Goal: Task Accomplishment & Management: Use online tool/utility

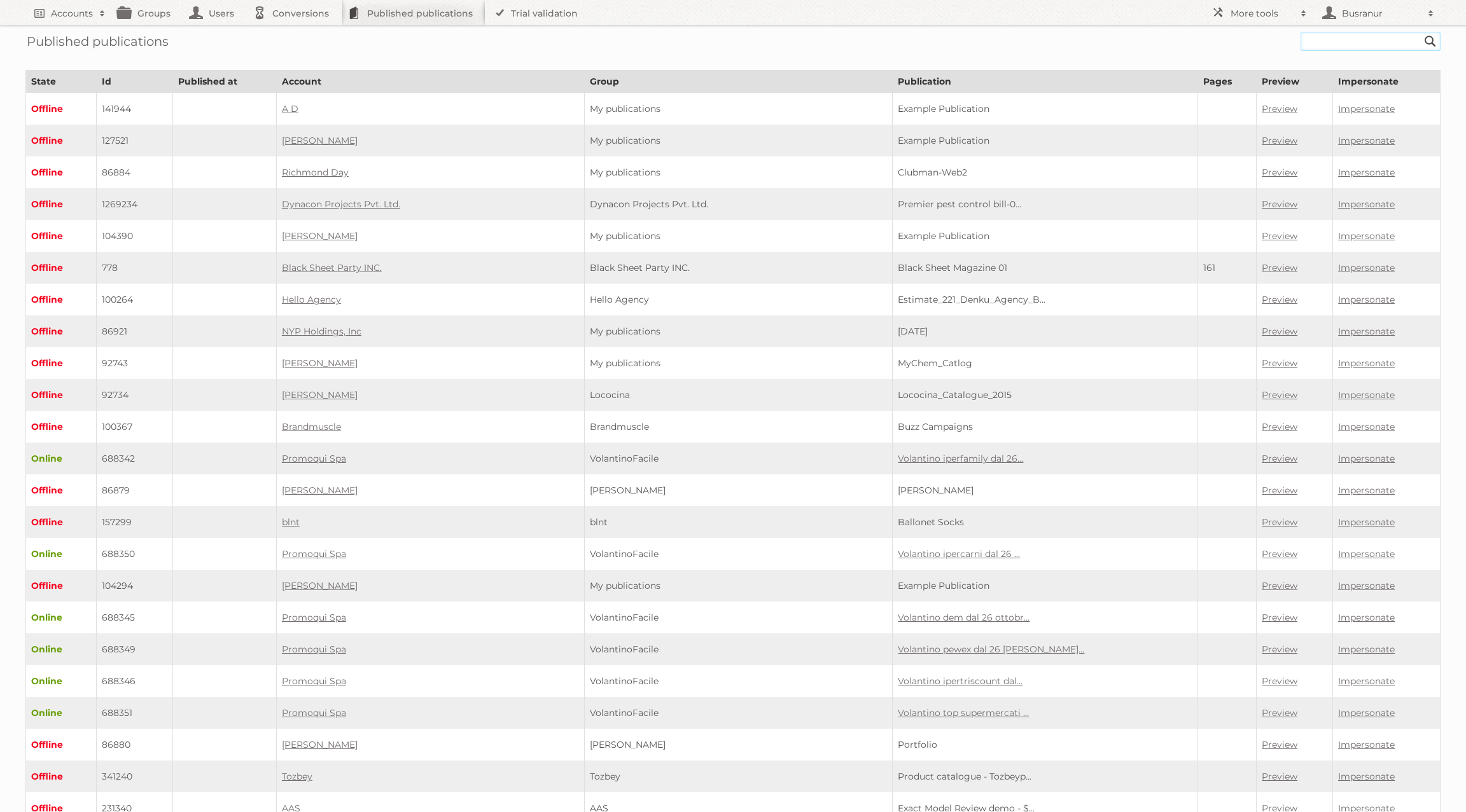
click at [1099, 43] on input "text" at bounding box center [1371, 42] width 140 height 19
paste input "1456_bonsplans_offres/"
type input "1456_bonsplans_offres"
click at [1099, 32] on input "Search" at bounding box center [1430, 42] width 19 height 19
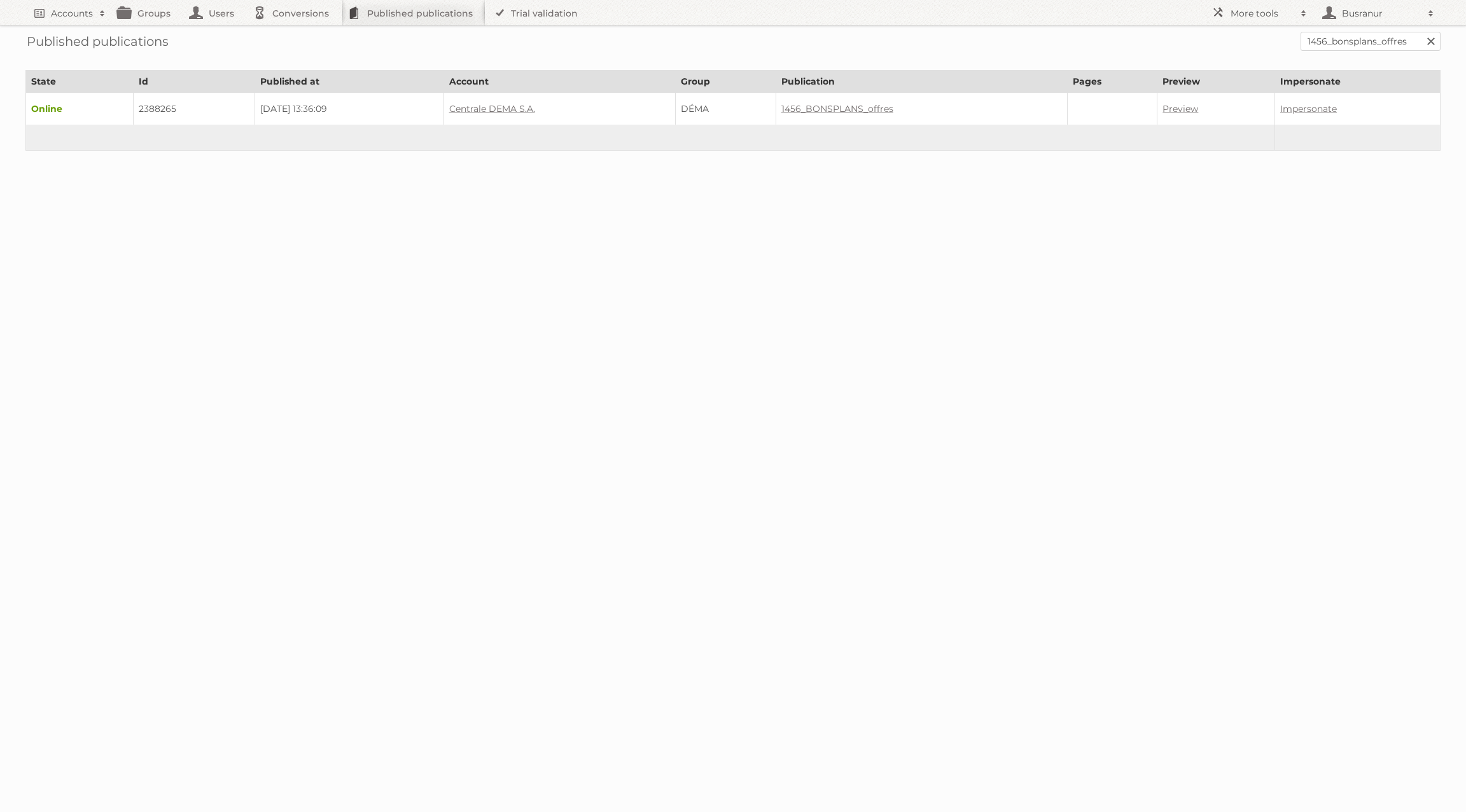
click at [159, 107] on td "2388265" at bounding box center [194, 109] width 122 height 33
copy td "2388265"
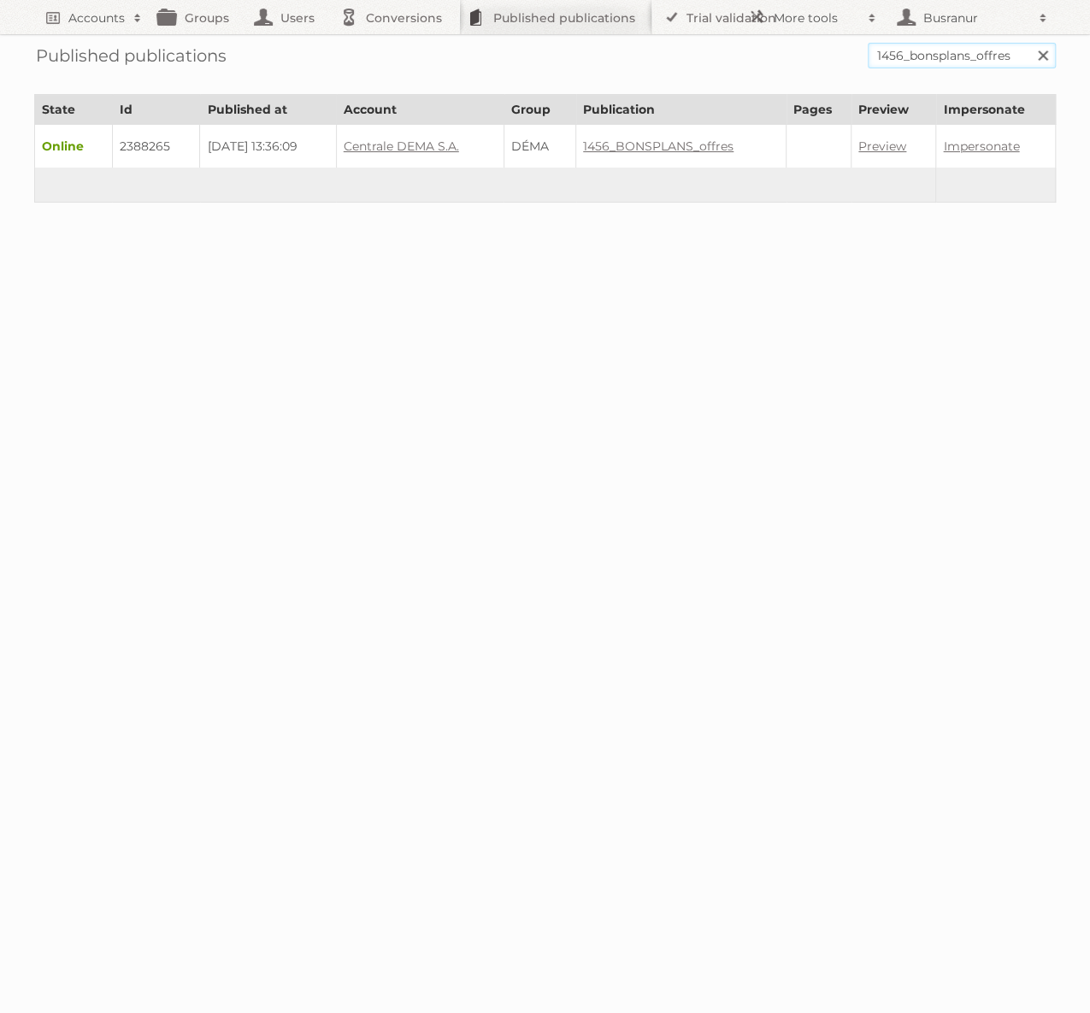
click at [932, 47] on input "1456_bonsplans_offres" at bounding box center [961, 56] width 188 height 26
paste input "dema/1457_web"
type input "dema/1457_web"
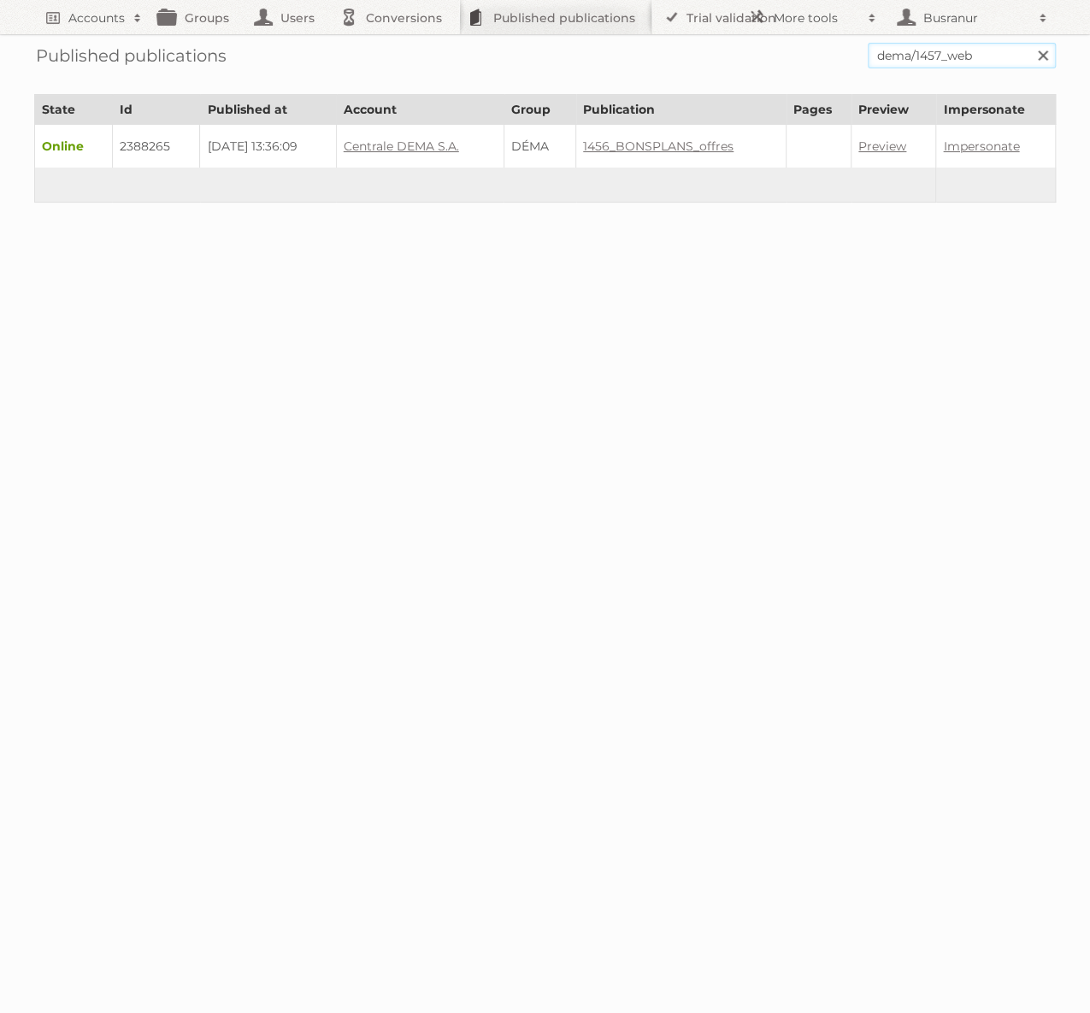
click at [1029, 43] on input "Search" at bounding box center [1042, 56] width 26 height 26
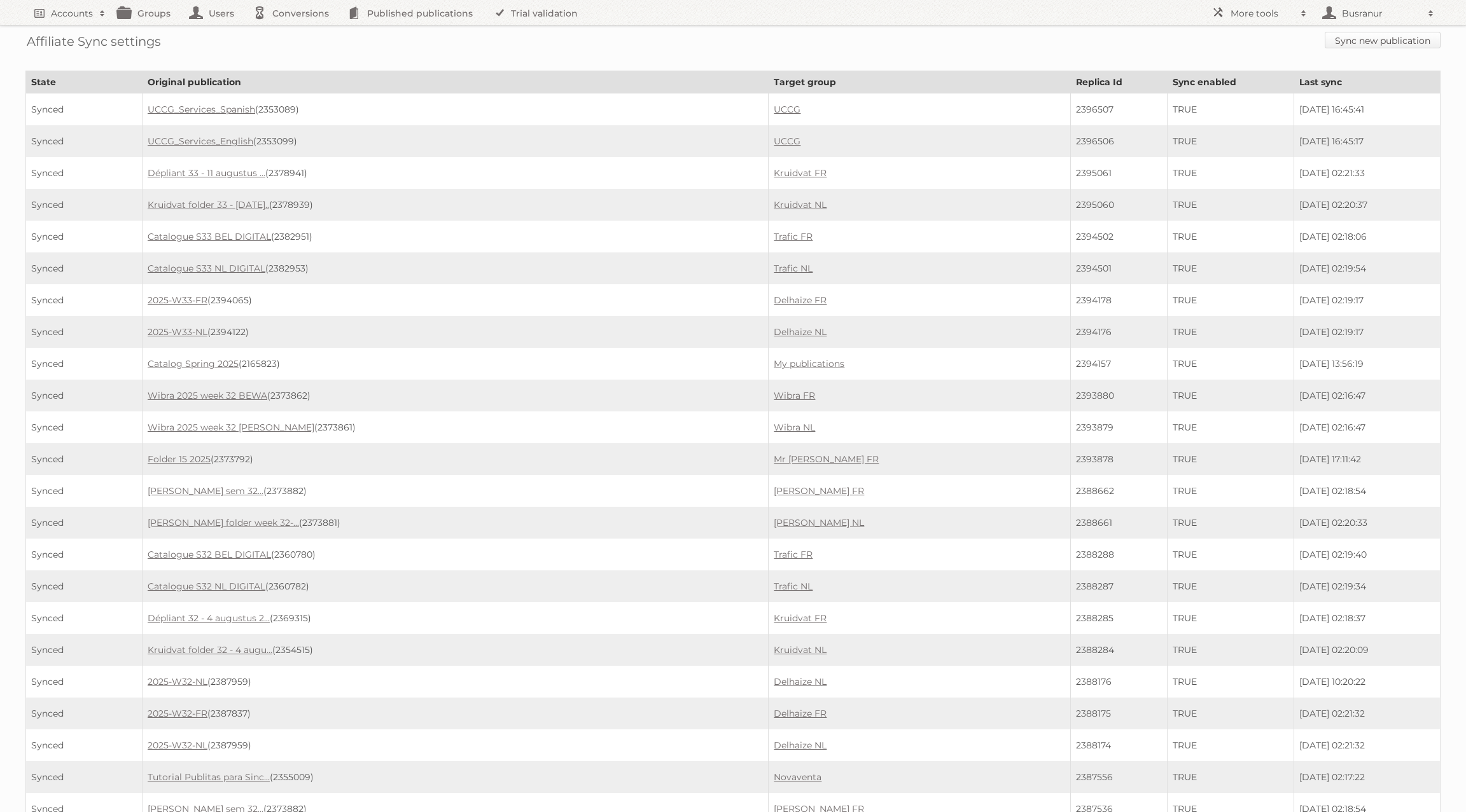
click at [1361, 45] on link "Sync new publication" at bounding box center [1383, 40] width 116 height 16
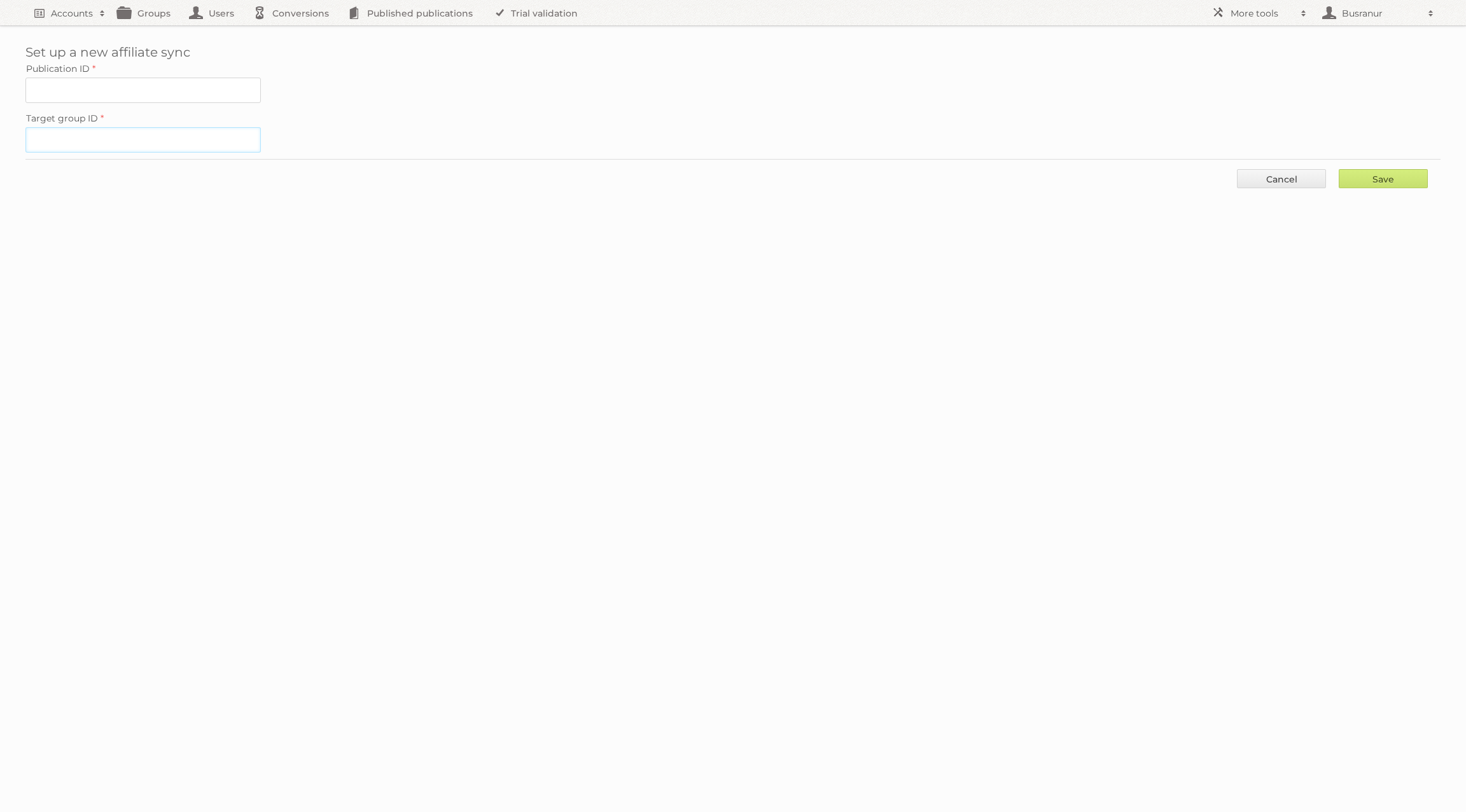
click at [137, 135] on input "Target group ID" at bounding box center [143, 140] width 235 height 25
paste input "78143"
type input "78143"
click at [200, 80] on input "Publication ID" at bounding box center [143, 90] width 235 height 25
paste input "2388265"
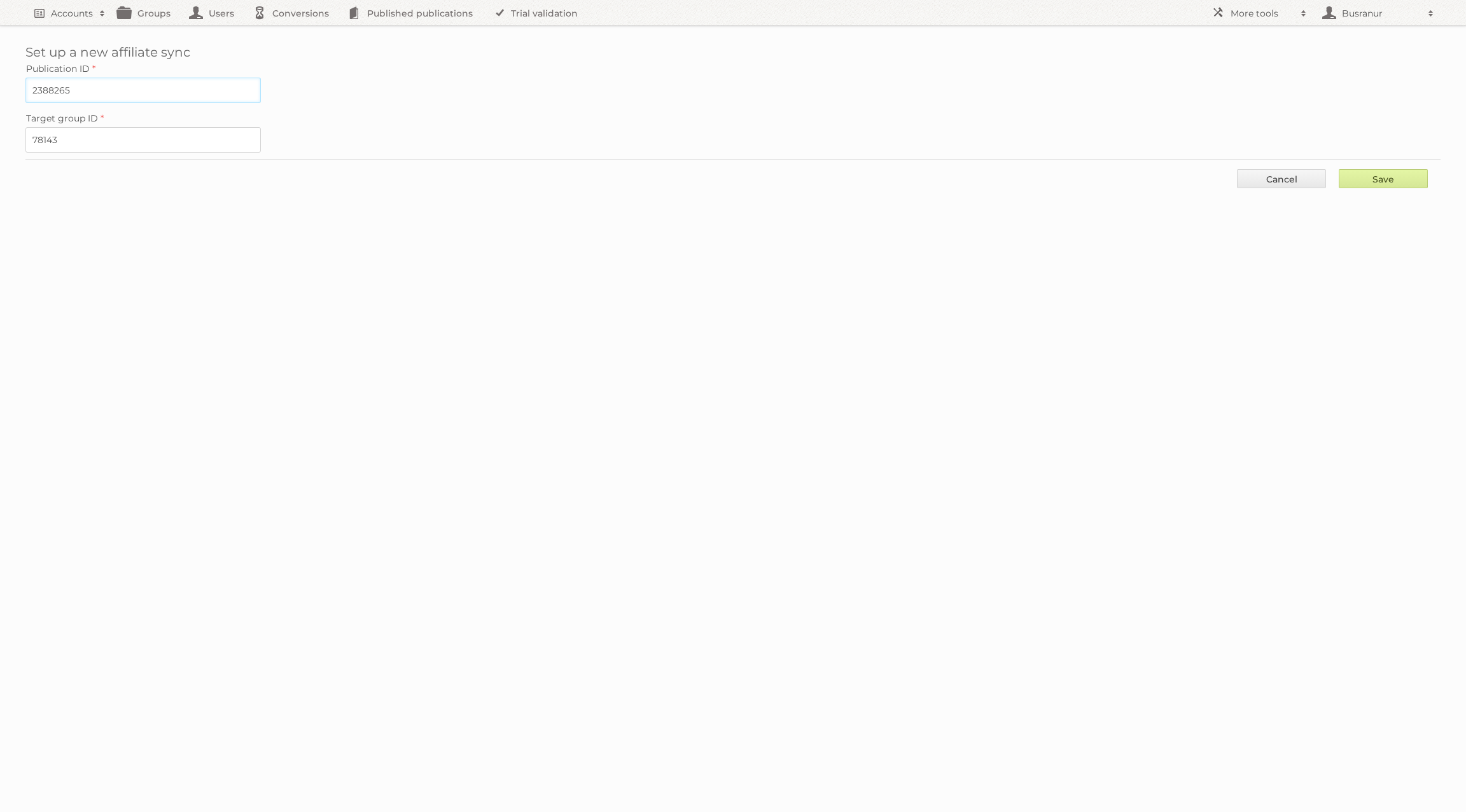
type input "2388265"
click at [1400, 169] on input "Save" at bounding box center [1383, 179] width 89 height 19
type input "..."
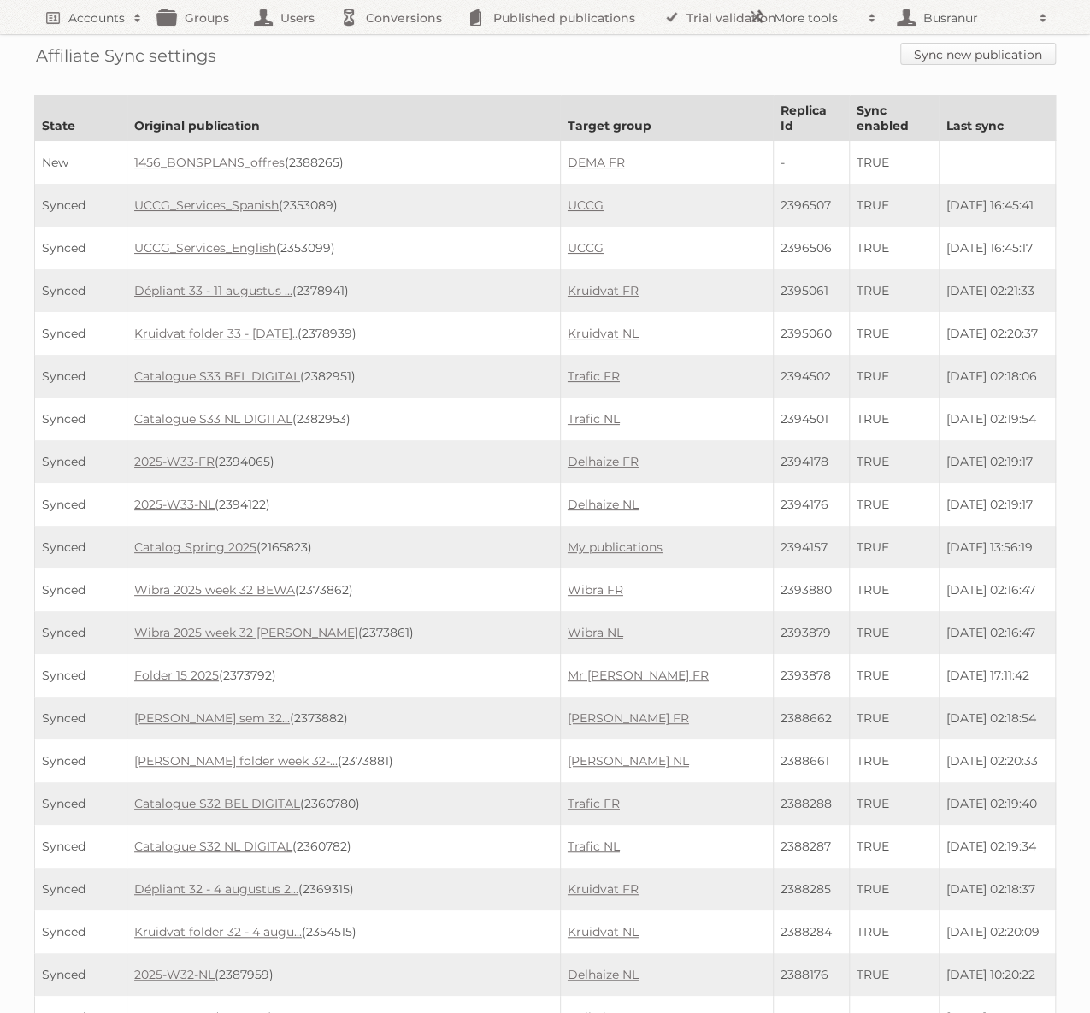
click at [927, 51] on link "Sync new publication" at bounding box center [978, 54] width 156 height 22
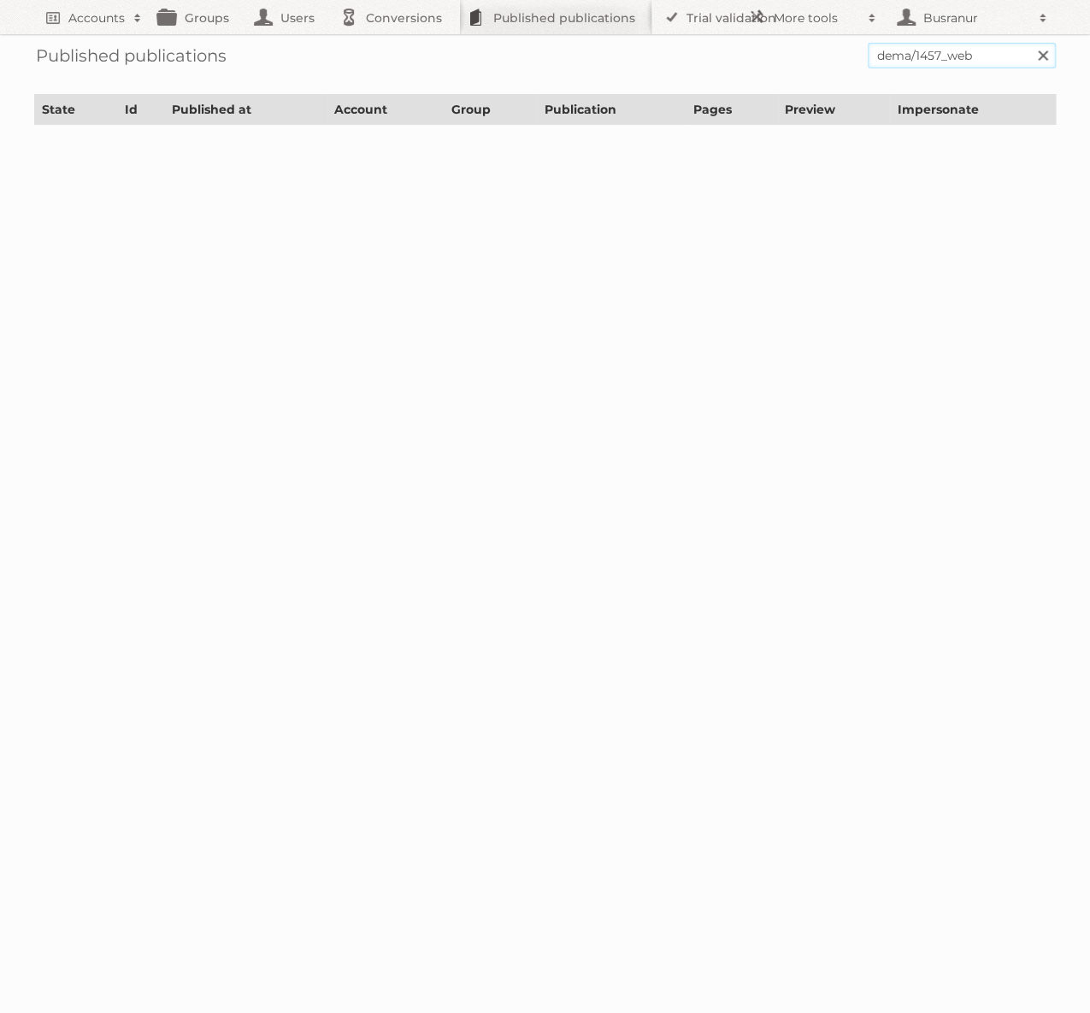
click at [914, 55] on input "dema/1457_web" at bounding box center [961, 56] width 188 height 26
type input "1457_web"
click at [1029, 43] on input "Search" at bounding box center [1042, 56] width 26 height 26
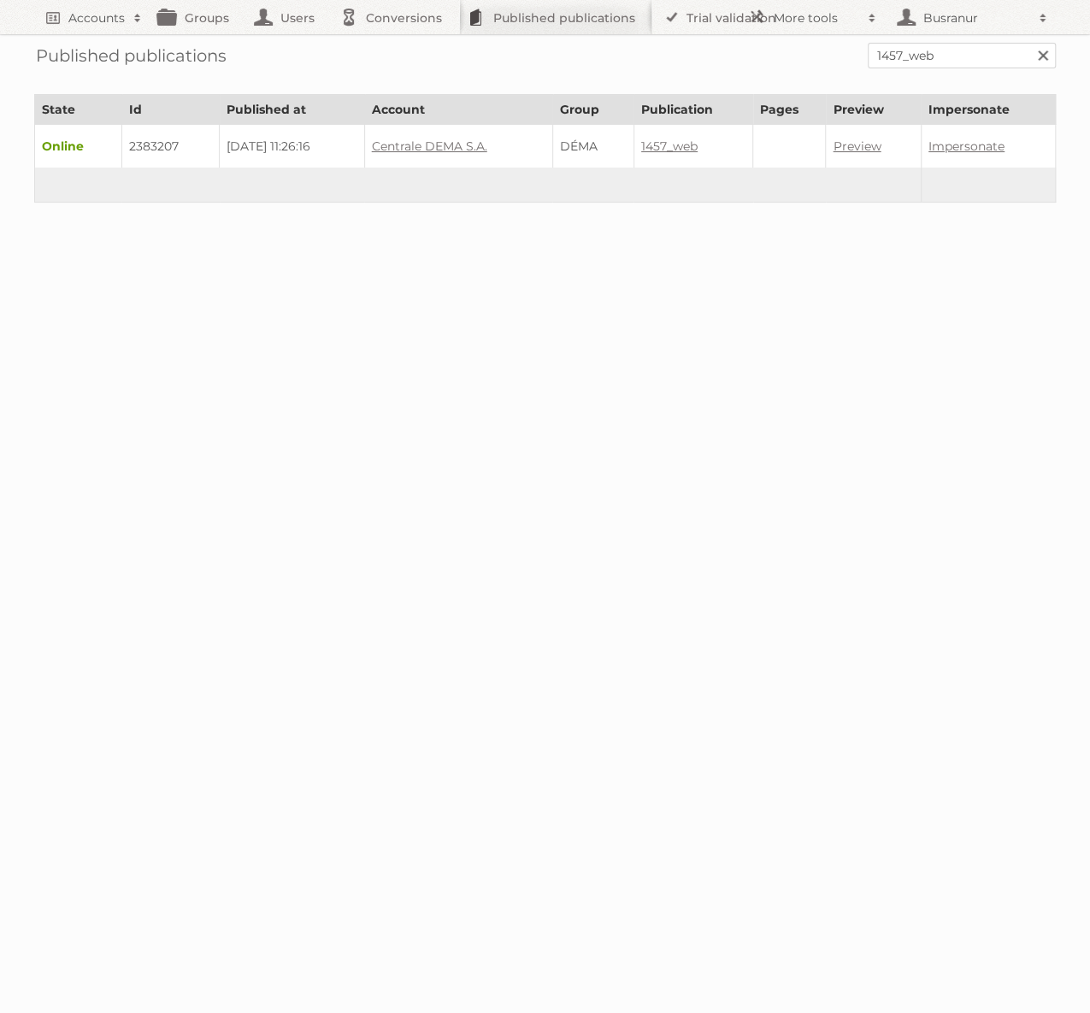
click at [142, 142] on td "2383207" at bounding box center [169, 147] width 97 height 44
copy td "2383207"
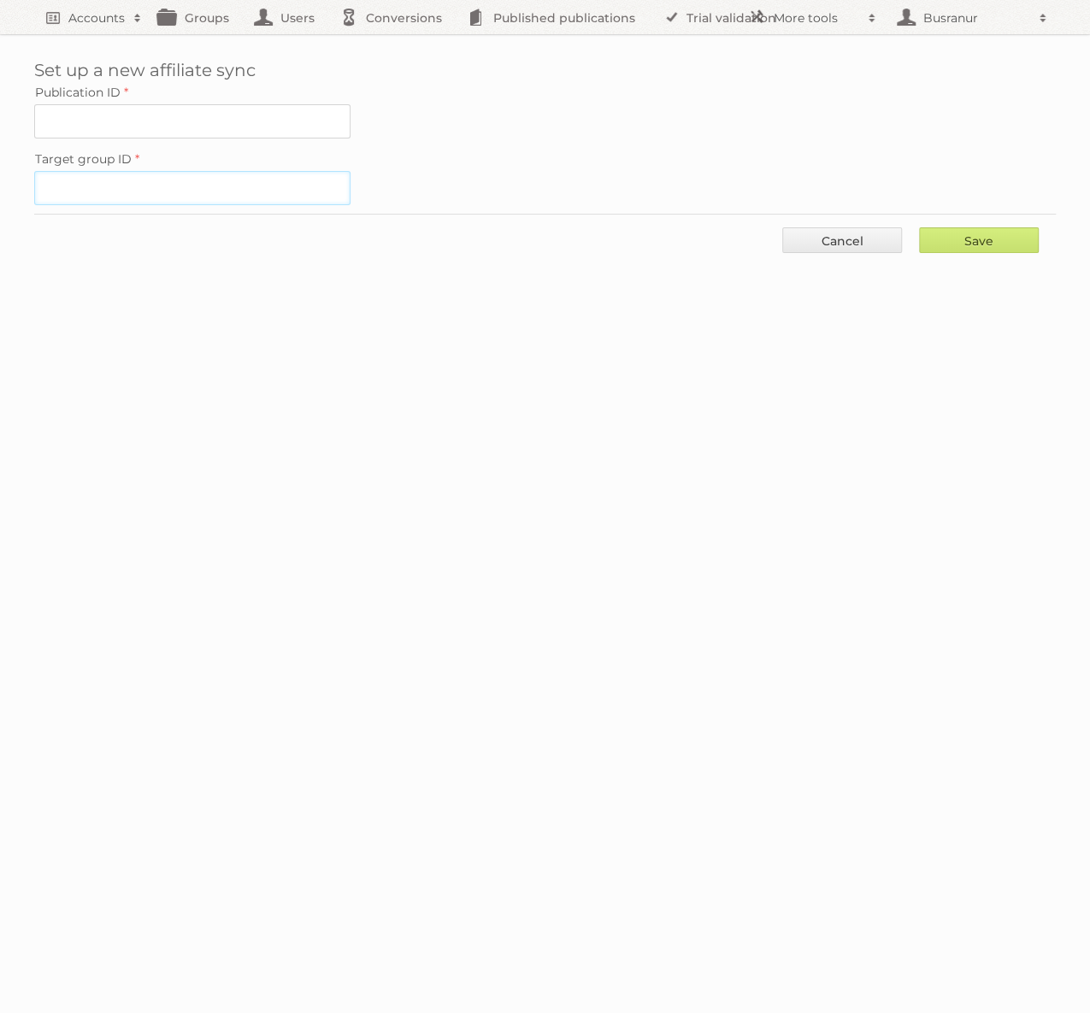
click at [99, 186] on input "Target group ID" at bounding box center [192, 188] width 316 height 34
paste input "78143"
type input "78143"
click at [128, 111] on input "Publication ID" at bounding box center [192, 121] width 316 height 34
paste input "2383207"
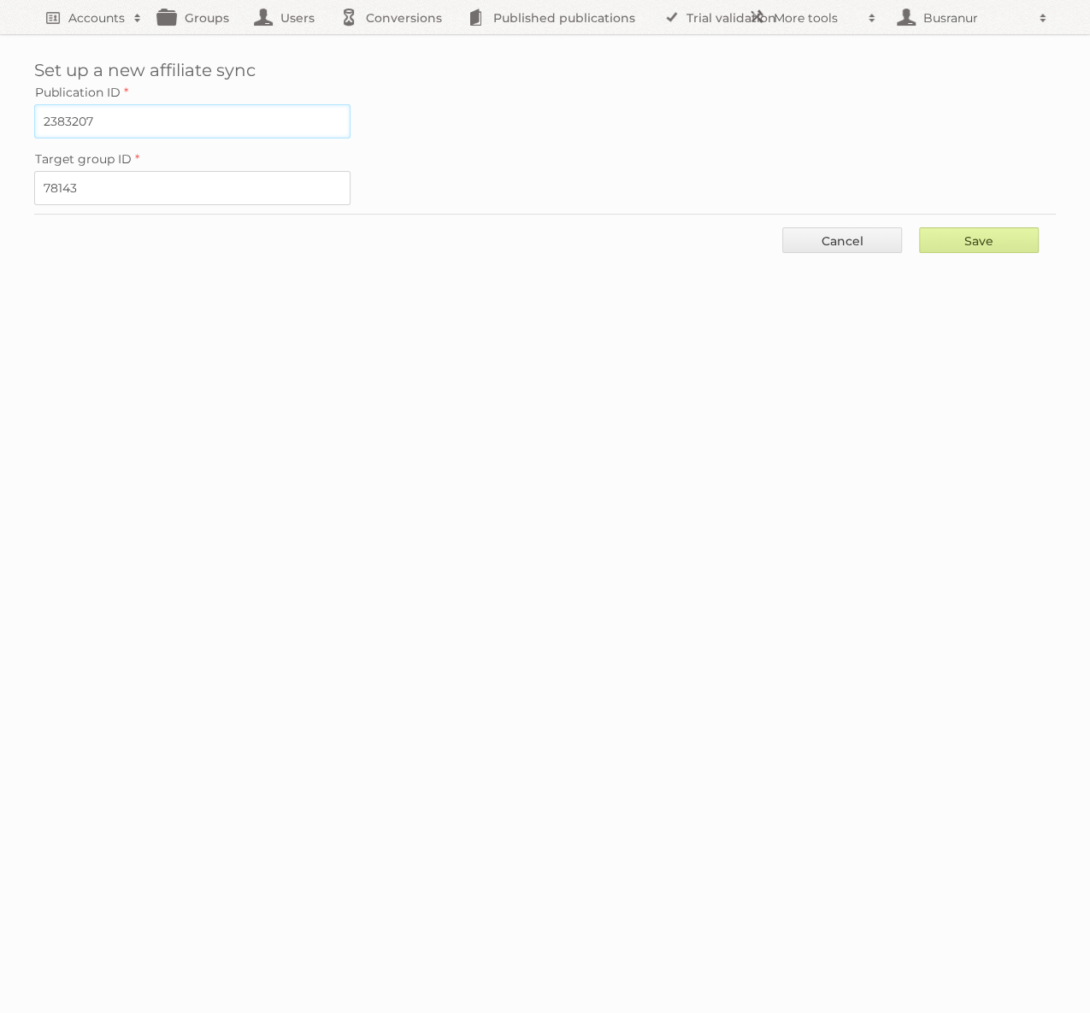
type input "2383207"
click at [995, 232] on input "Save" at bounding box center [979, 240] width 120 height 26
type input "..."
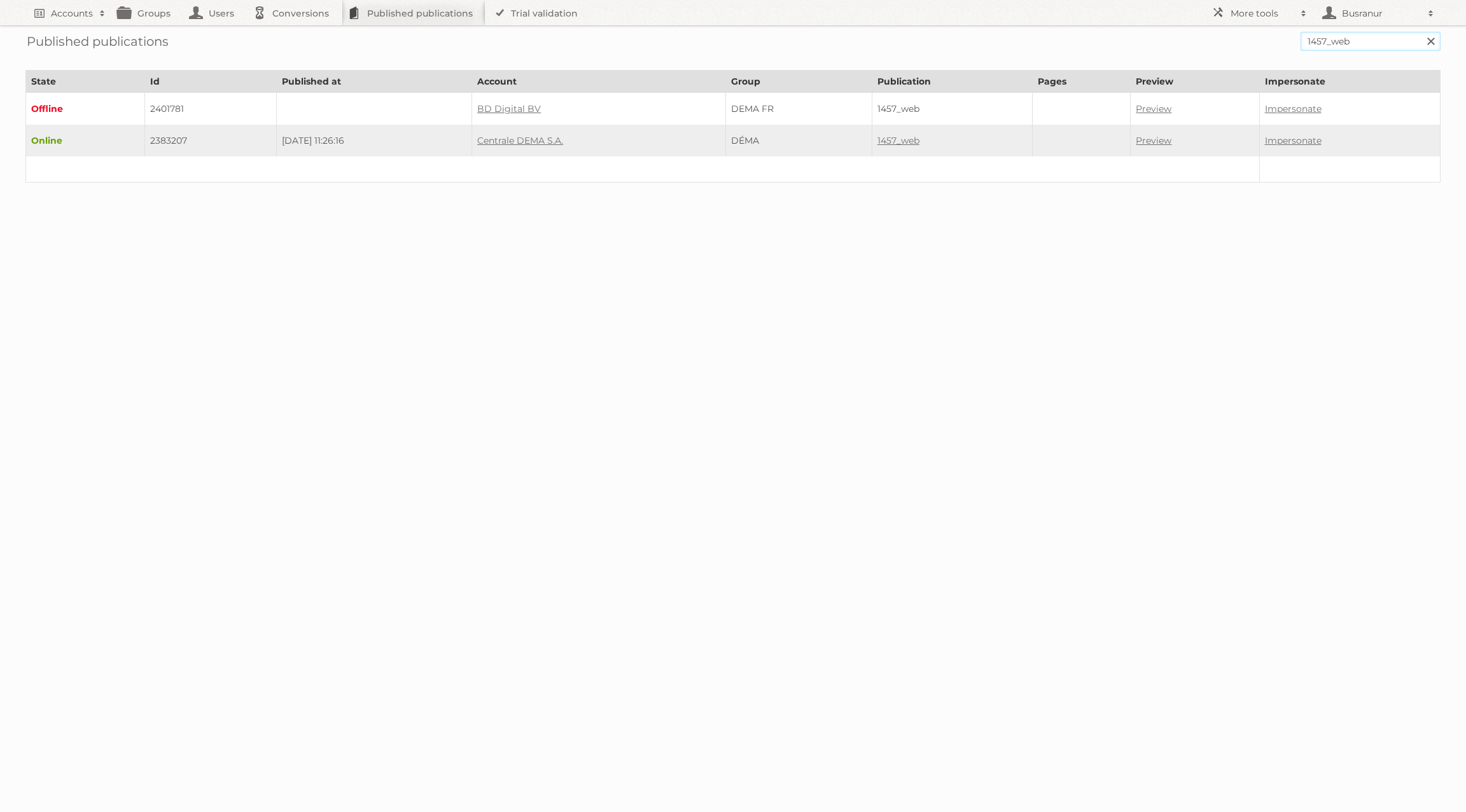
click at [1325, 42] on input "1457_web" at bounding box center [1371, 42] width 140 height 19
paste input "catalogue-s33-nl-digital-ro6wxl3kqrr4/"
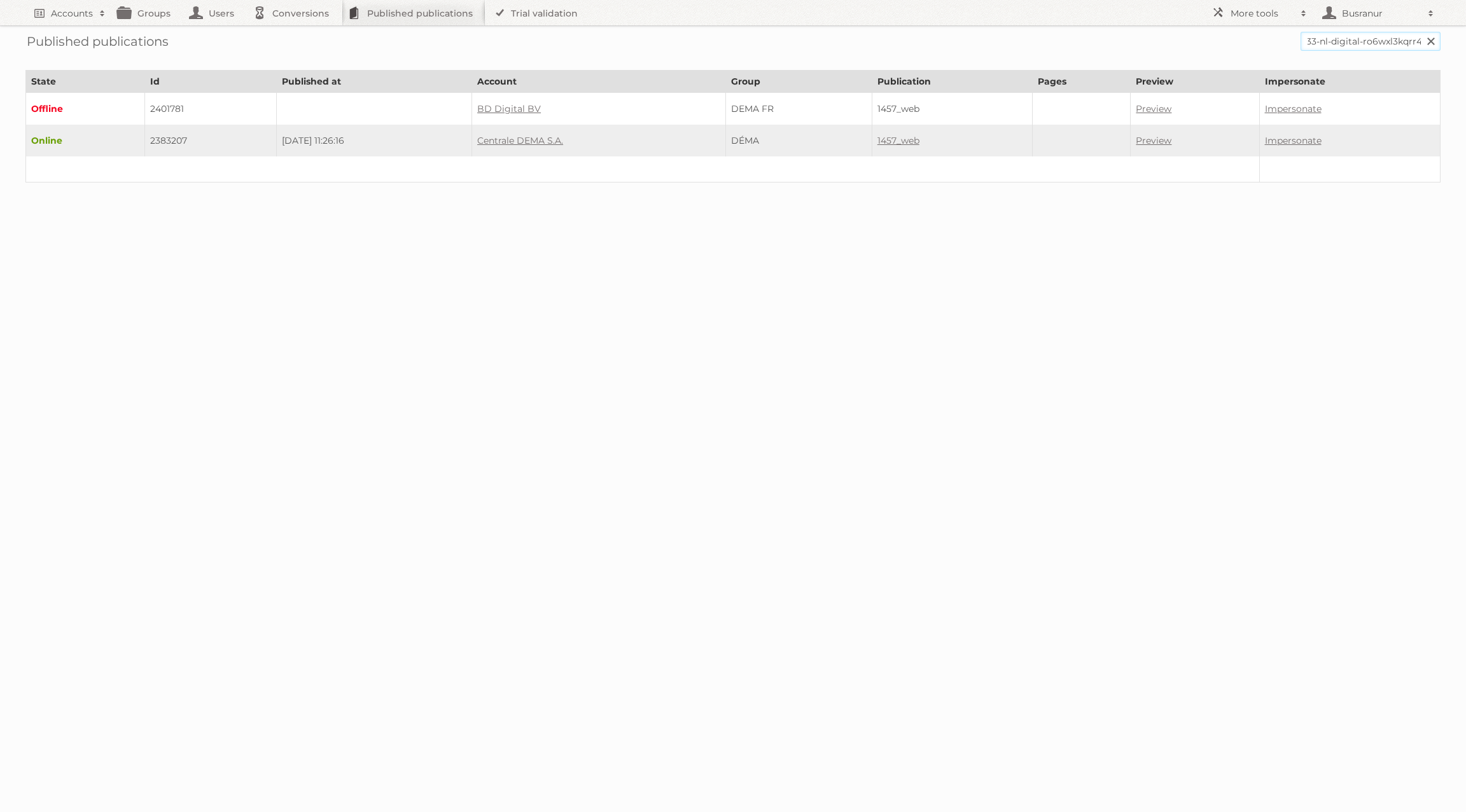
type input "catalogue-s33-nl-digital-ro6wxl3kqrr4"
click at [1421, 32] on input "Search" at bounding box center [1430, 42] width 19 height 19
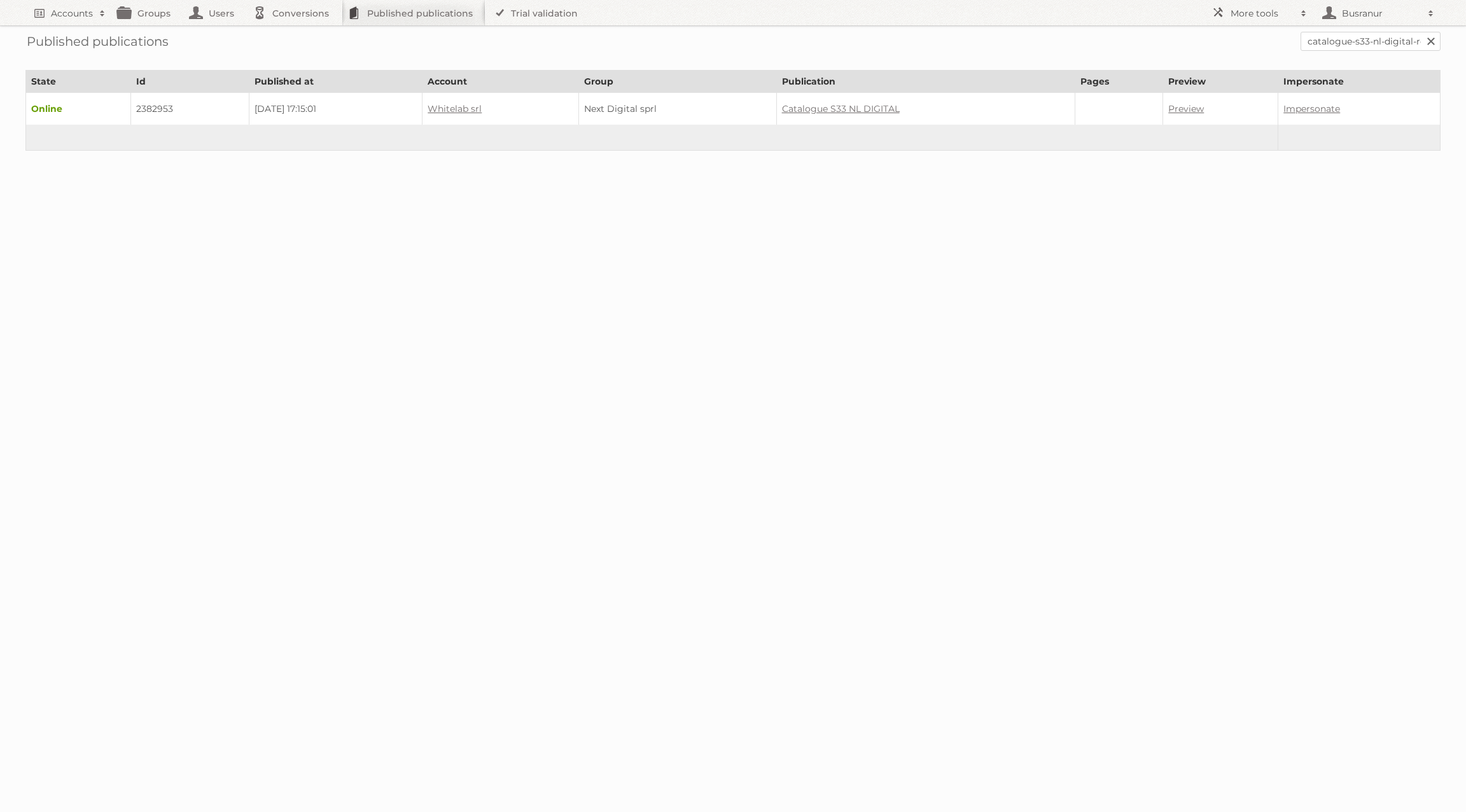
click at [150, 106] on td "2382953" at bounding box center [190, 109] width 118 height 33
copy td "2382953"
click at [1366, 38] on input "catalogue-s33-nl-digital-ro6wxl3kqrr4" at bounding box center [1371, 42] width 140 height 19
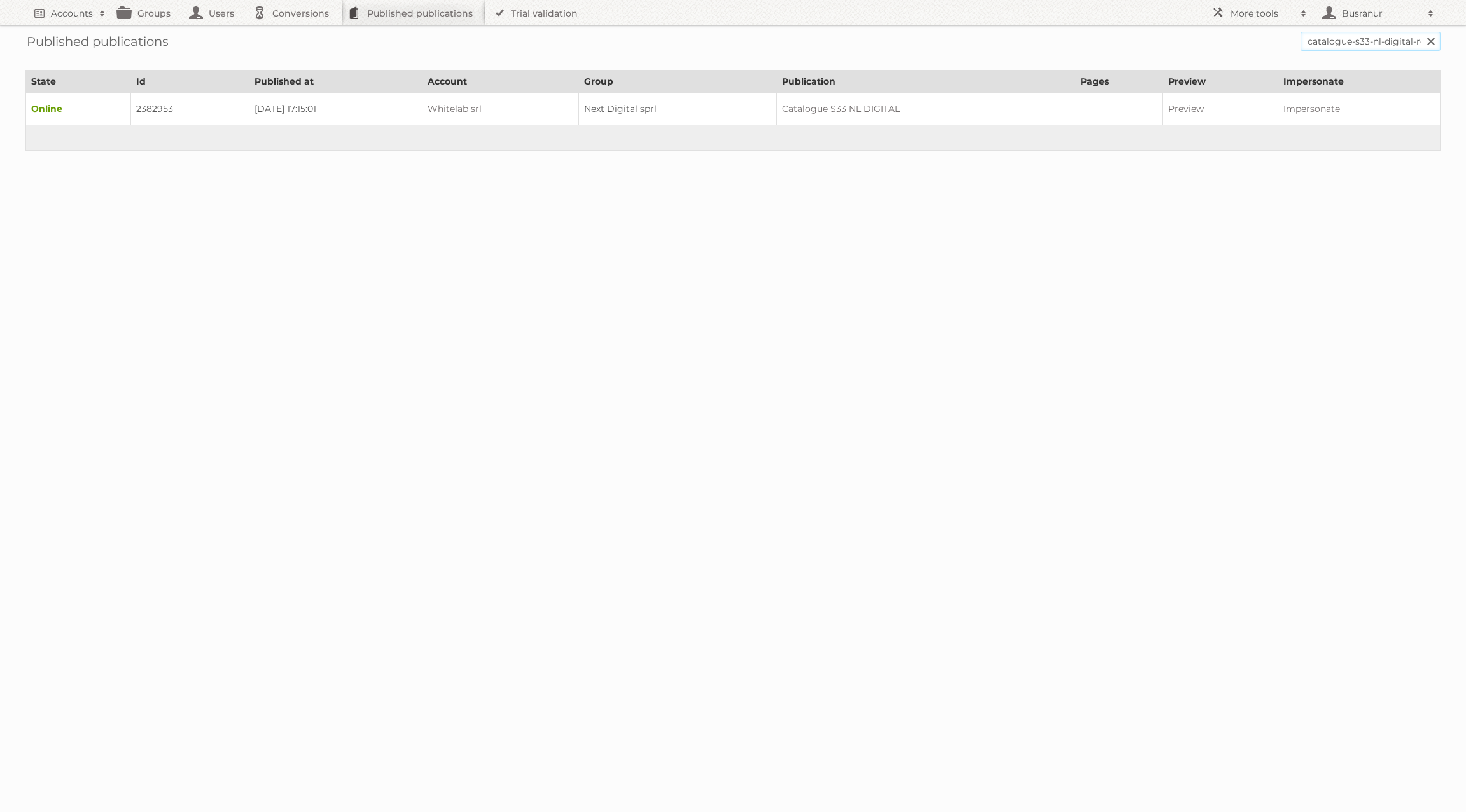
click at [1366, 38] on input "catalogue-s33-nl-digital-ro6wxl3kqrr4" at bounding box center [1371, 42] width 140 height 19
paste input "next-digital-sprl/catalogue-s33-bel-digital/"
type input "next-digital-sprl/catalogue-s33-bel-digital"
click at [1421, 32] on input "Search" at bounding box center [1430, 42] width 19 height 19
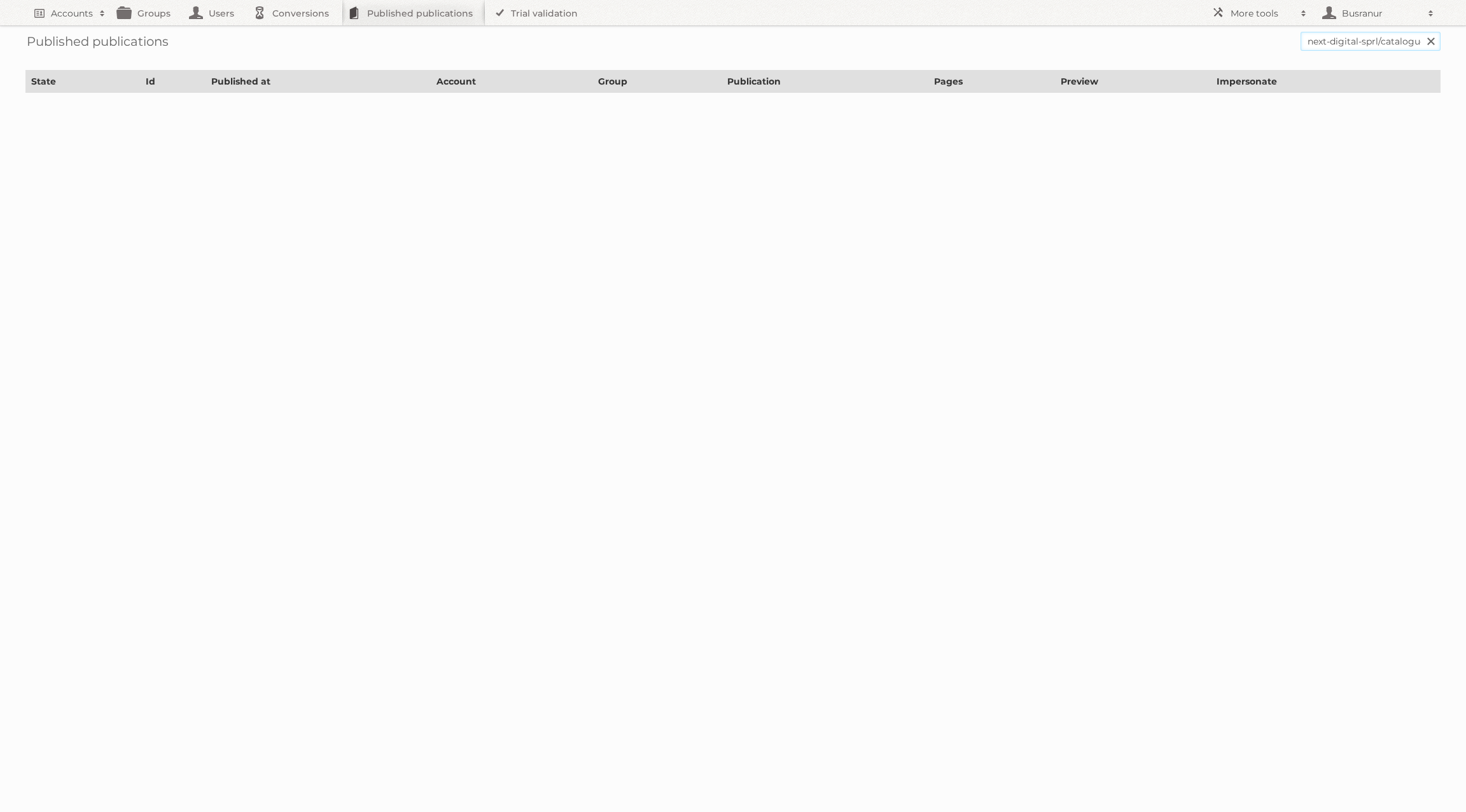
click at [1381, 40] on input "next-digital-sprl/catalogue-s33-bel-digital" at bounding box center [1371, 42] width 140 height 19
type input "catalogue-s33-bel-digital"
click at [1421, 32] on input "Search" at bounding box center [1430, 42] width 19 height 19
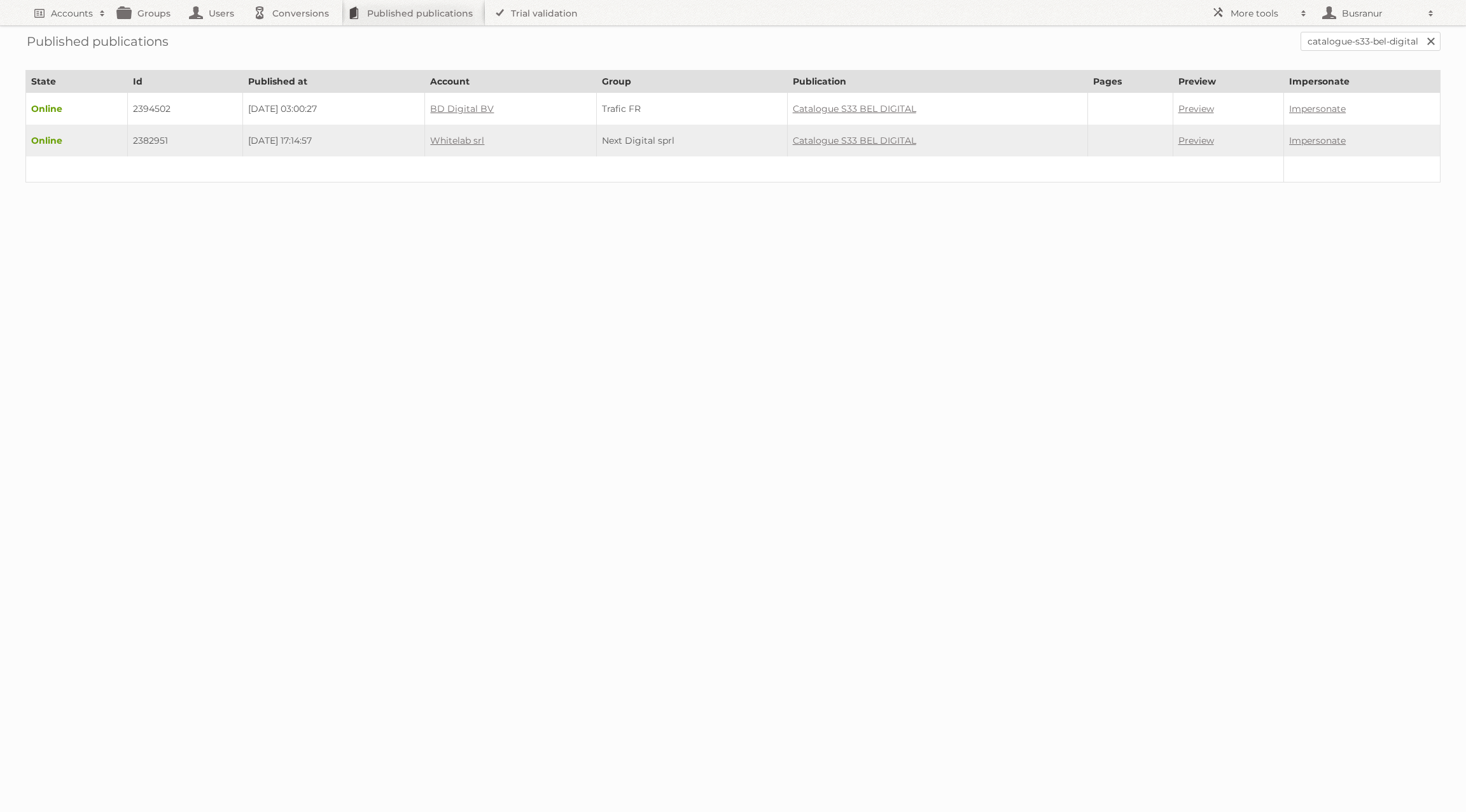
click at [142, 138] on td "2382951" at bounding box center [185, 141] width 115 height 32
copy td "2382951"
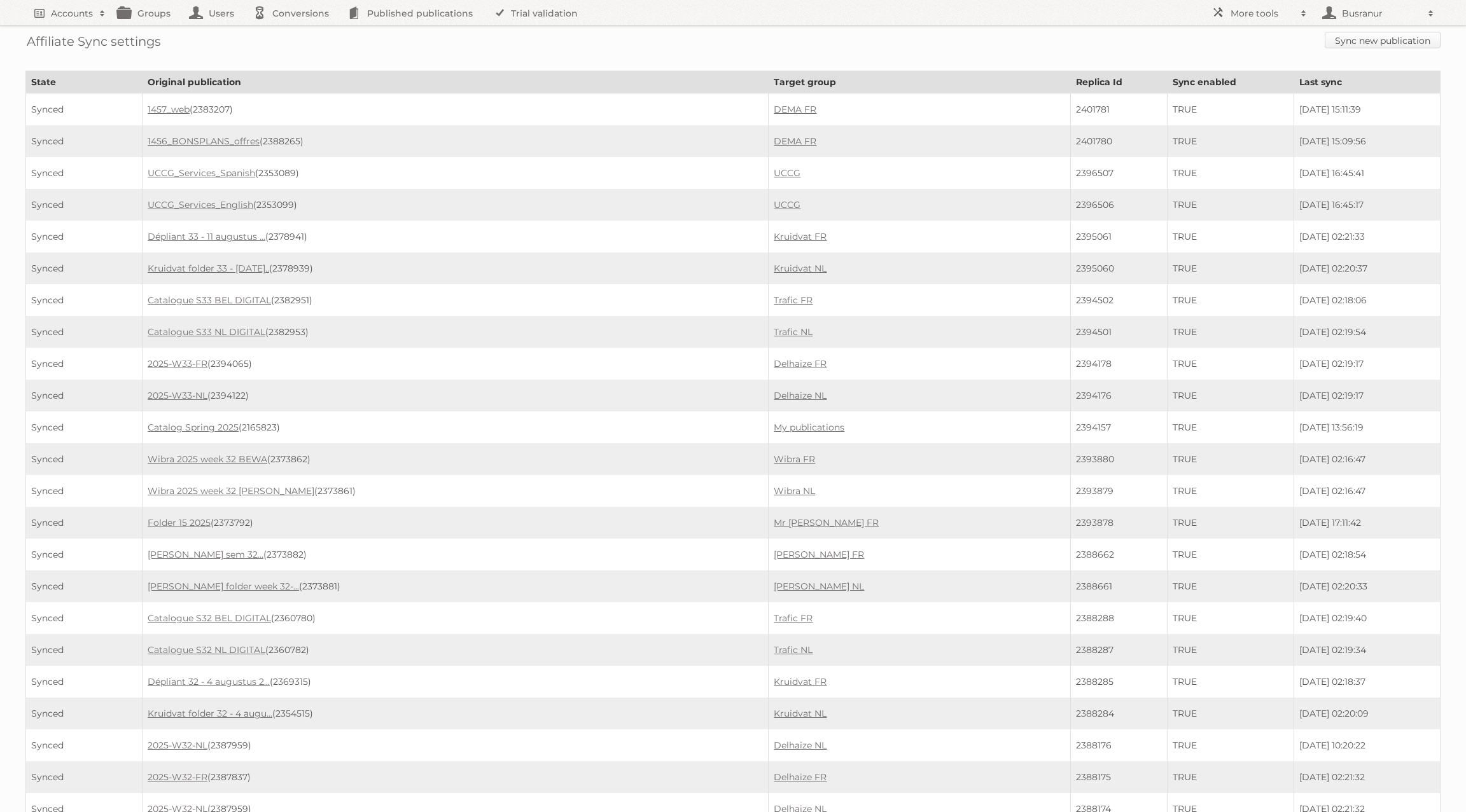
click at [1362, 42] on link "Sync new publication" at bounding box center [1383, 40] width 116 height 16
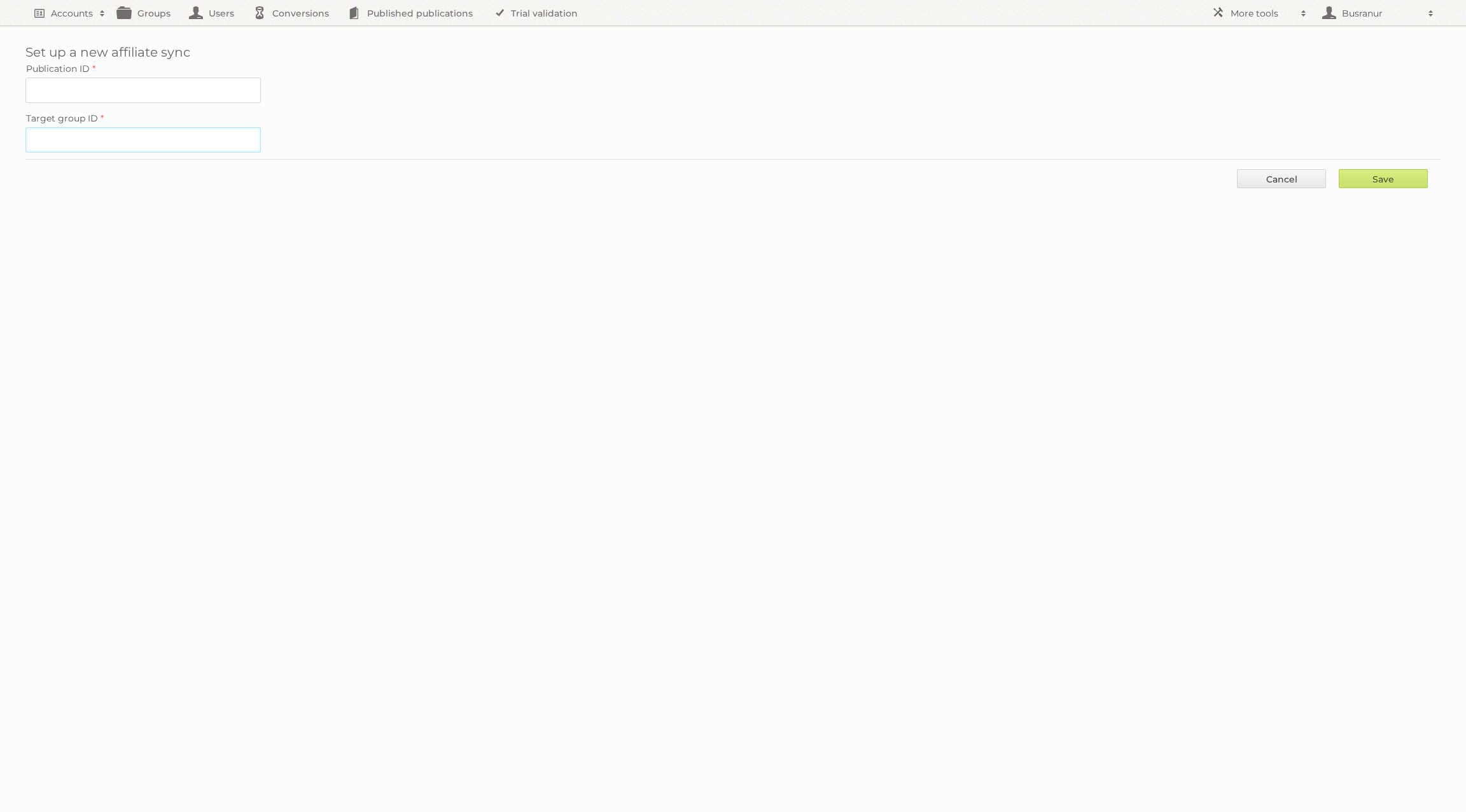
click at [75, 142] on input "Target group ID" at bounding box center [143, 140] width 235 height 25
paste input "61016"
type input "61016"
click at [79, 93] on input "Publication ID" at bounding box center [143, 90] width 235 height 25
paste input "2382953"
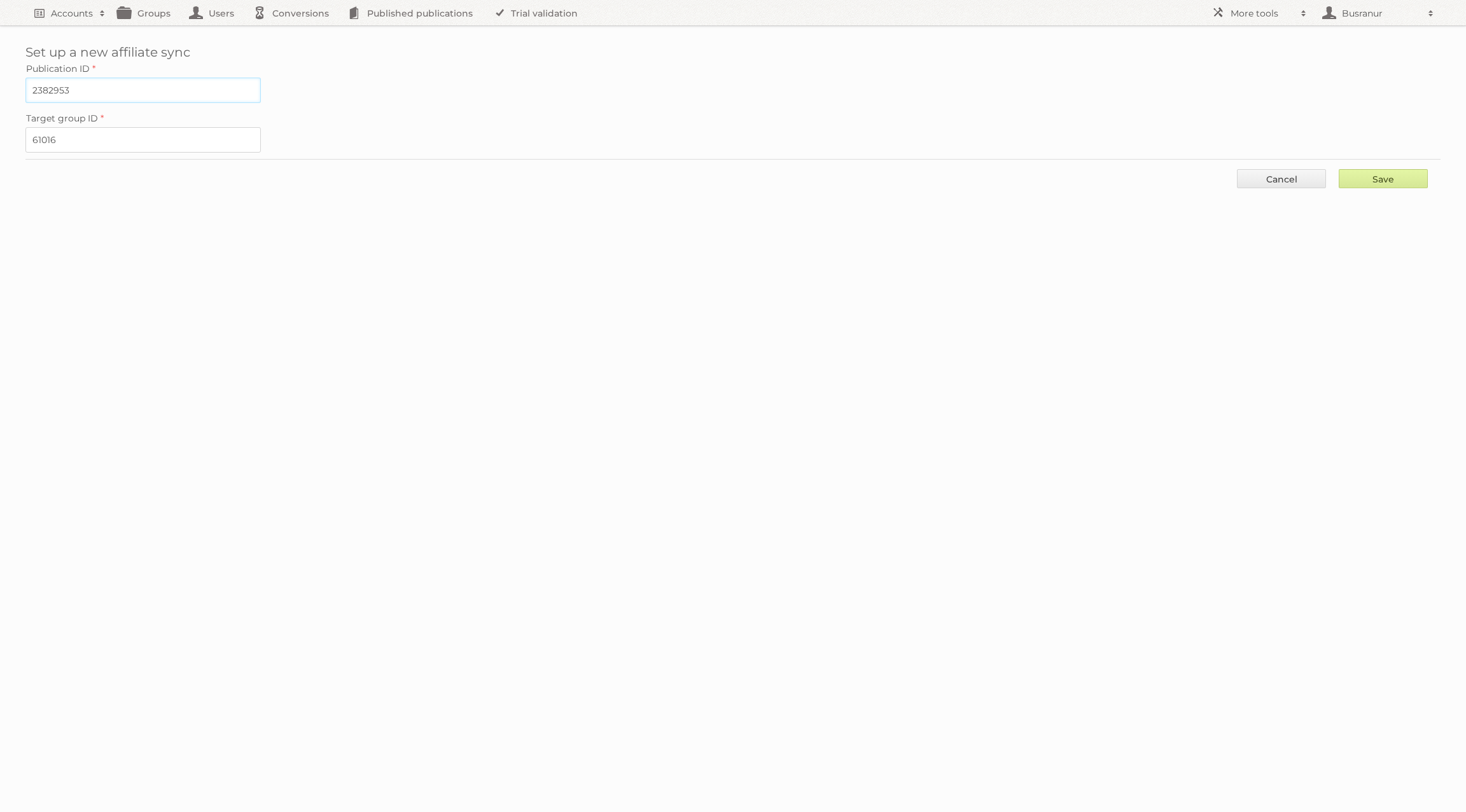
type input "2382953"
click at [1421, 177] on input "Save" at bounding box center [1383, 179] width 89 height 19
type input "..."
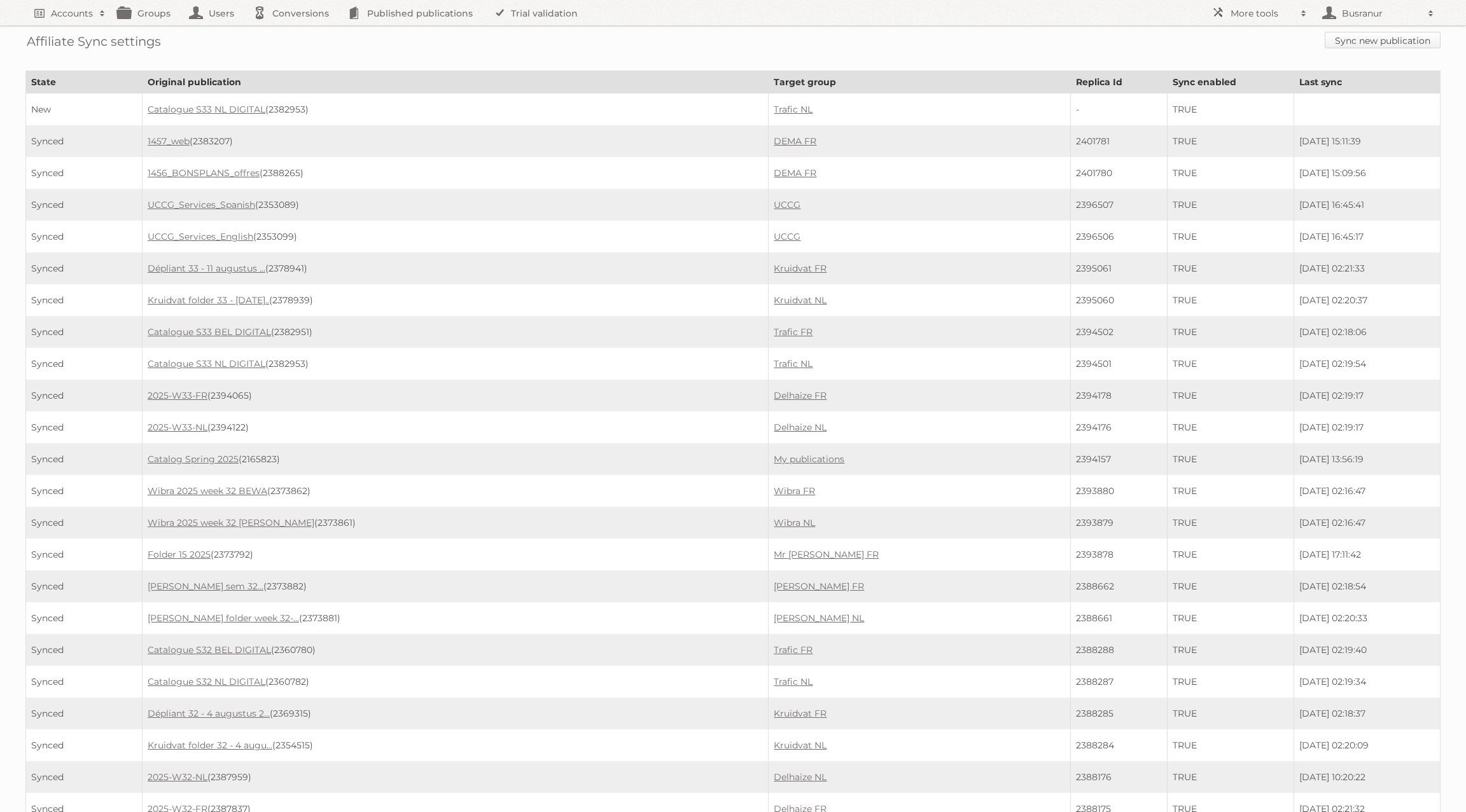
click at [1411, 42] on link "Sync new publication" at bounding box center [1383, 40] width 116 height 16
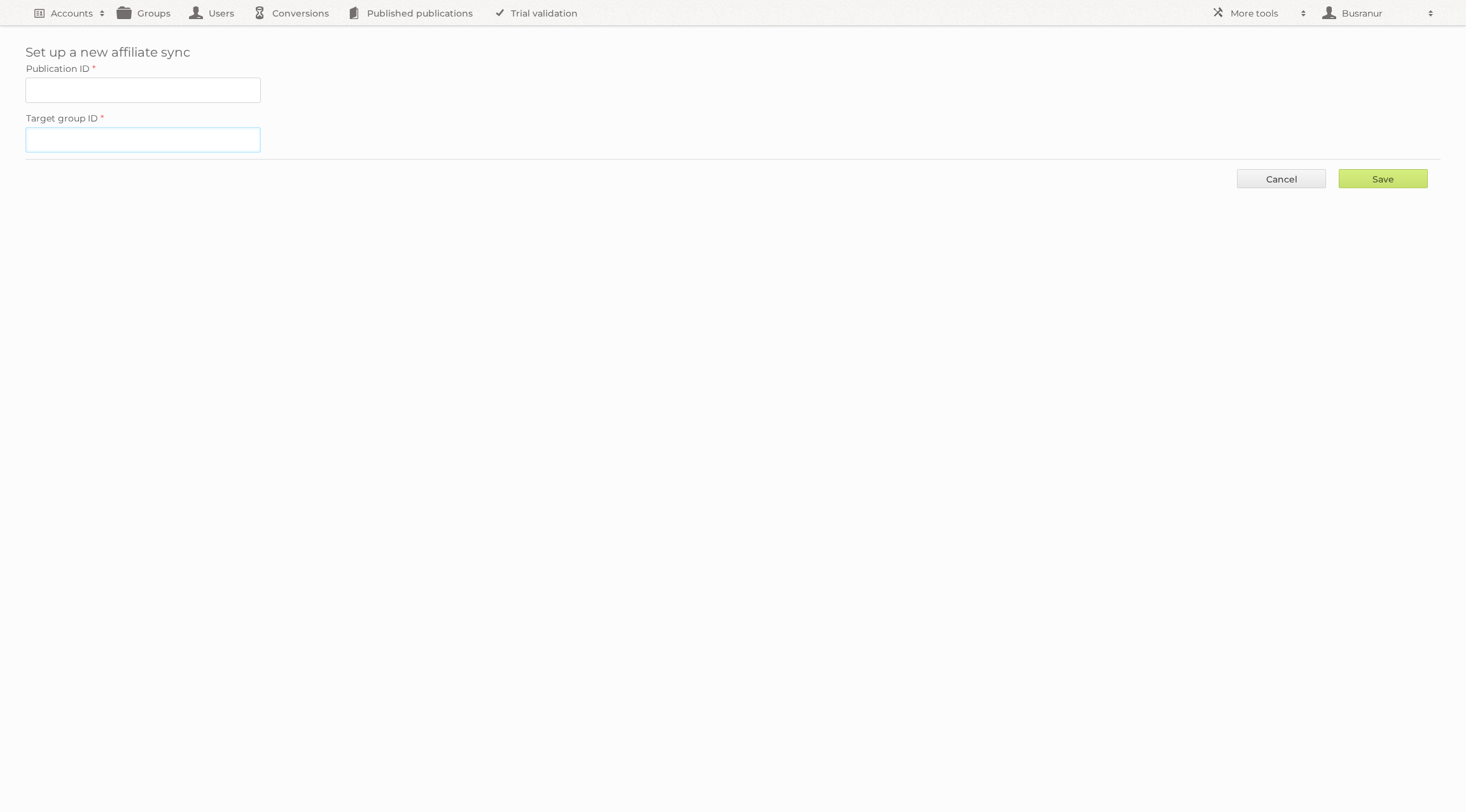
click at [165, 134] on input "Target group ID" at bounding box center [143, 140] width 235 height 25
paste input "61015"
type input "61015"
click at [212, 90] on input "Publication ID" at bounding box center [143, 90] width 235 height 25
paste input "2382951"
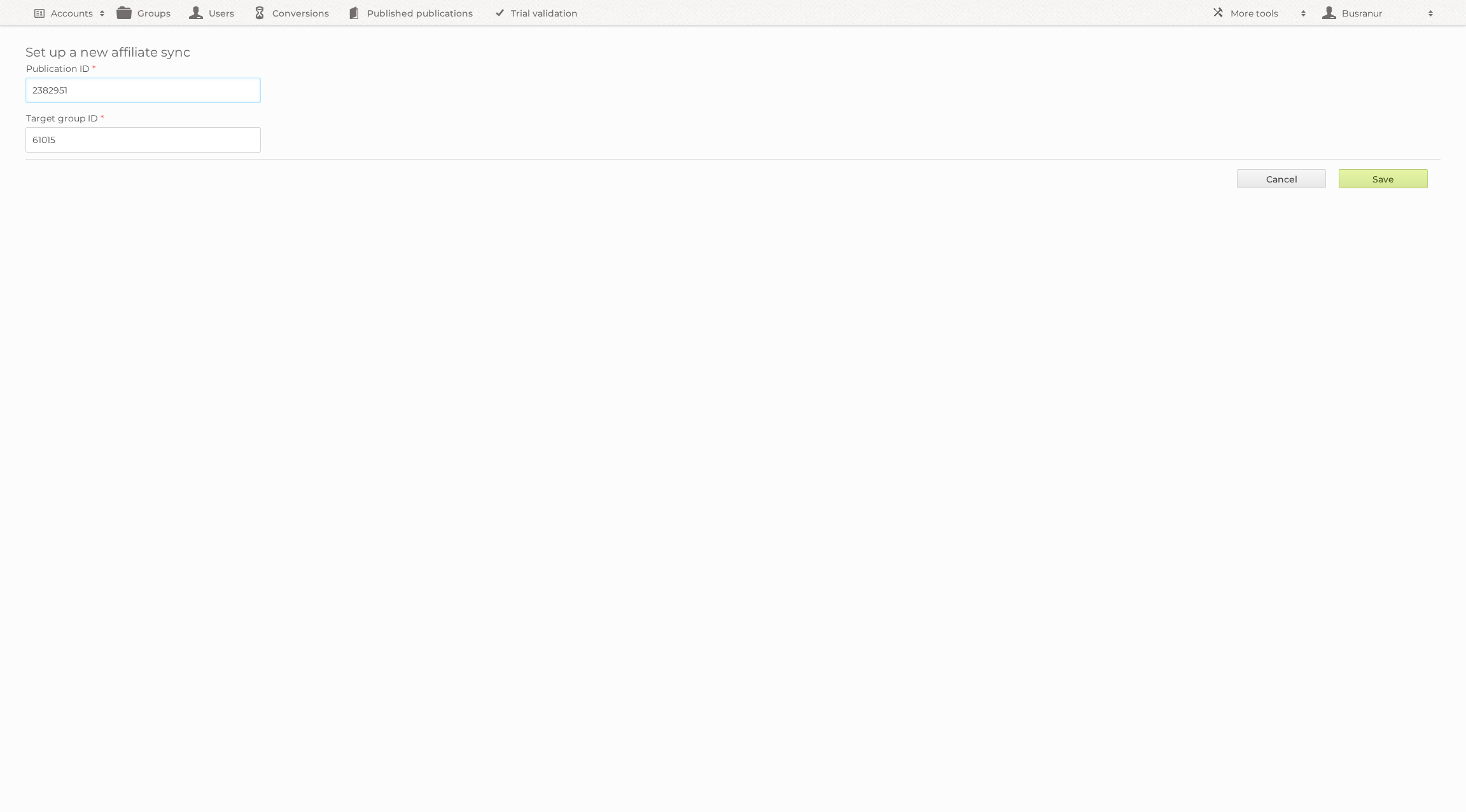
type input "2382951"
click at [1390, 174] on input "Save" at bounding box center [1383, 179] width 89 height 19
type input "..."
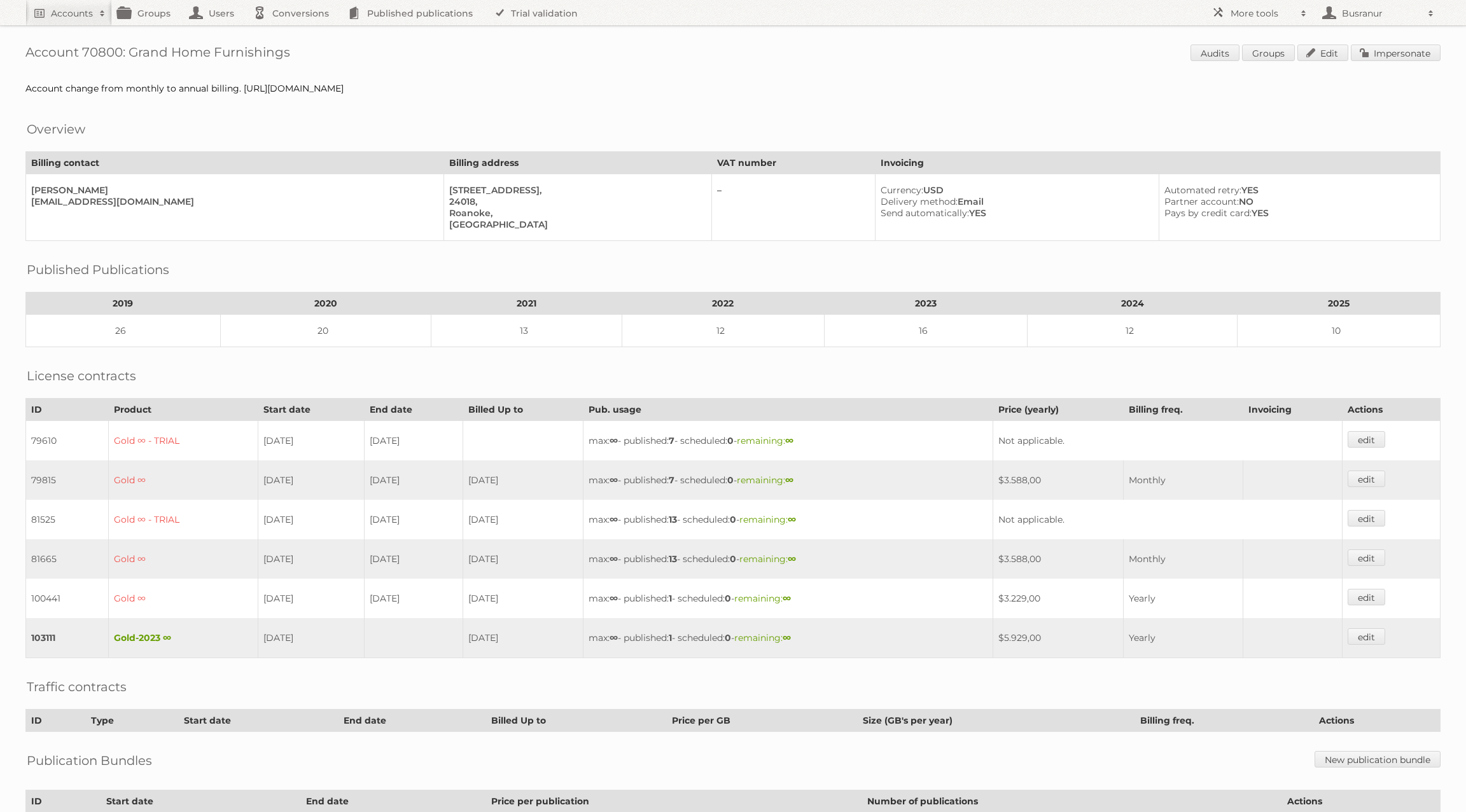
scroll to position [109, 0]
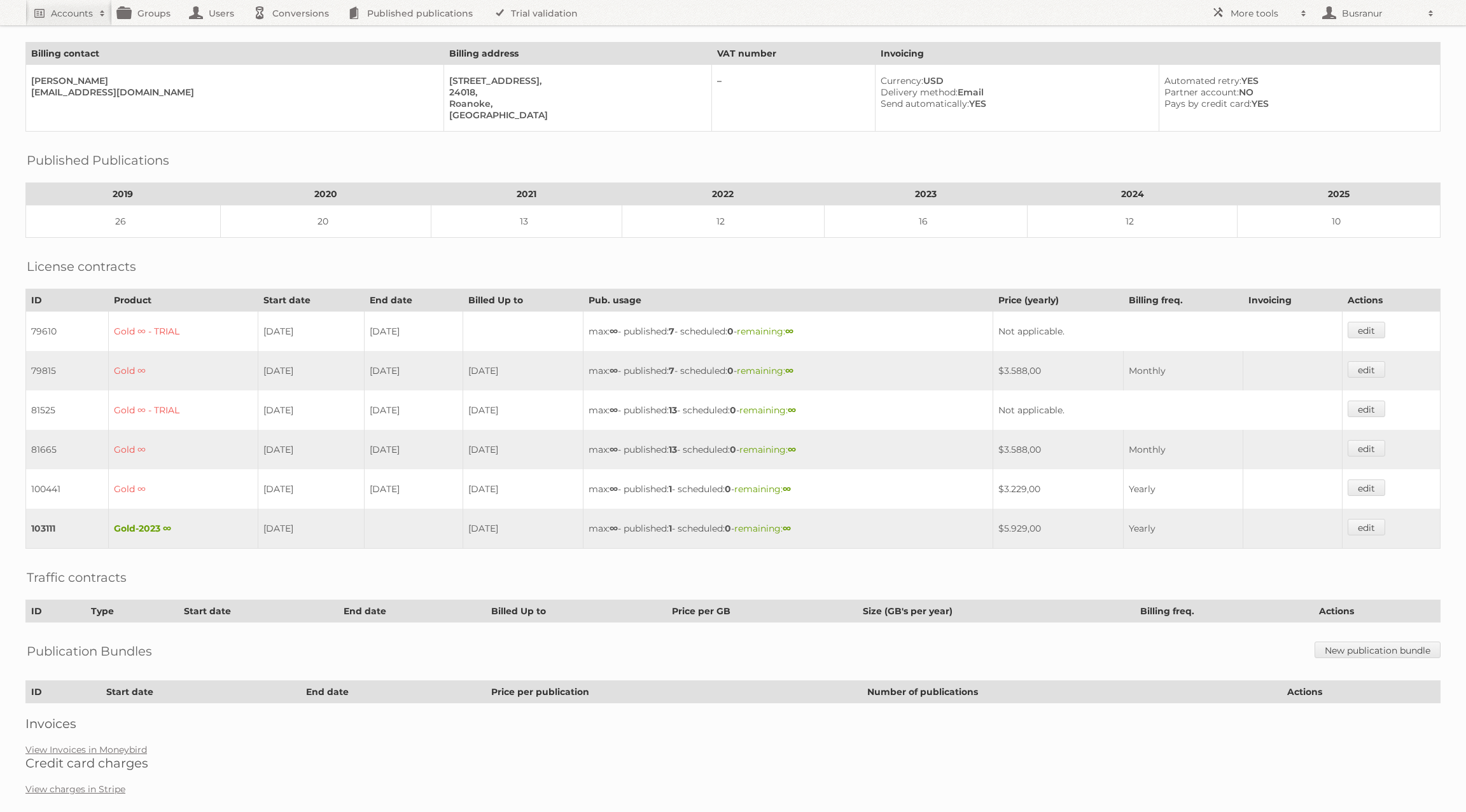
click at [98, 724] on div "Account 70800: Grand Home Furnishings Audits Groups Edit Impersonate Account ch…" at bounding box center [733, 349] width 1466 height 917
click at [102, 744] on link "View Invoices in Moneybird" at bounding box center [86, 749] width 121 height 11
